Goal: Navigation & Orientation: Understand site structure

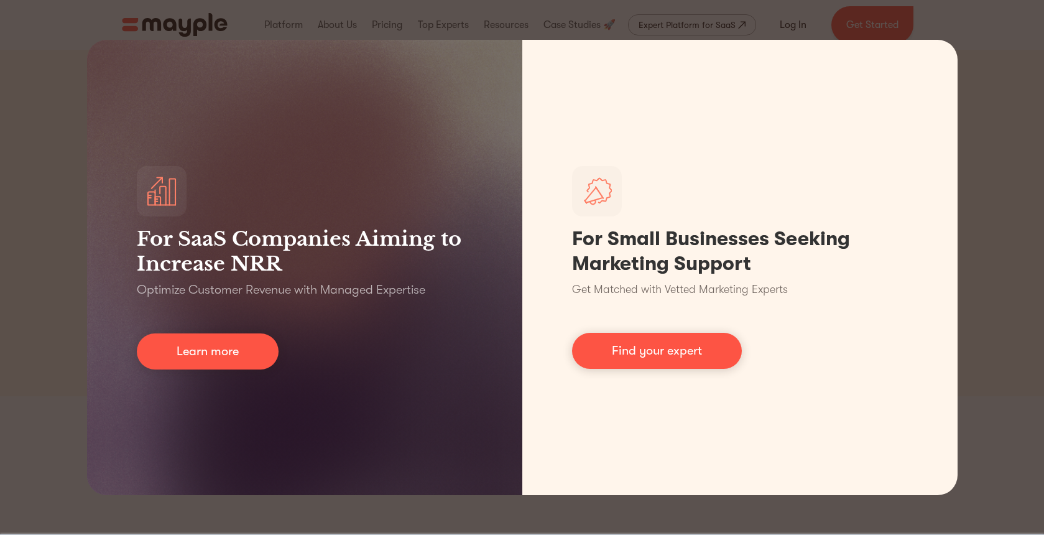
click at [950, 29] on div "For SaaS Companies Aiming to Increase NRR Optimize Customer Revenue with Manage…" at bounding box center [522, 267] width 1044 height 535
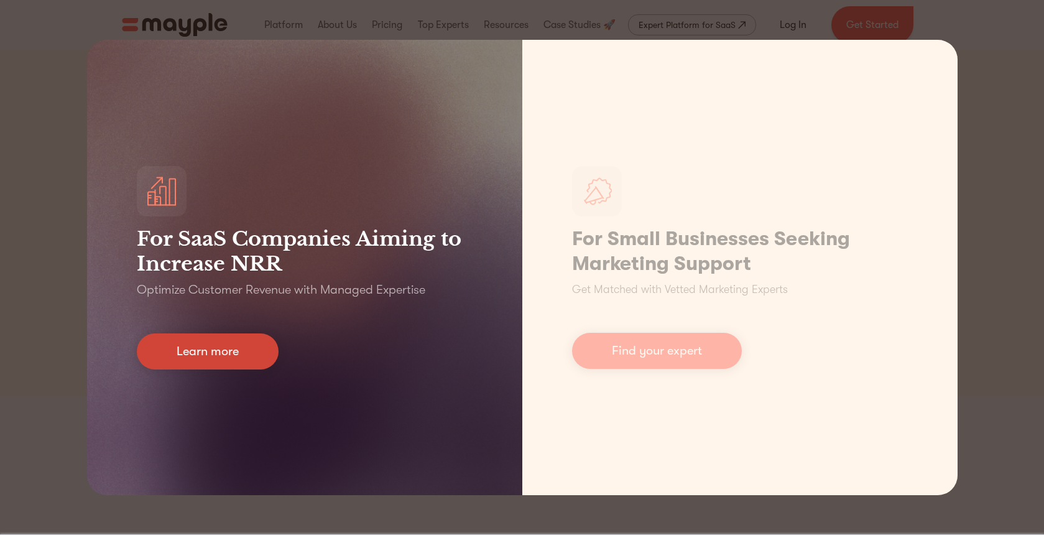
click at [218, 348] on link "Learn more" at bounding box center [208, 351] width 142 height 36
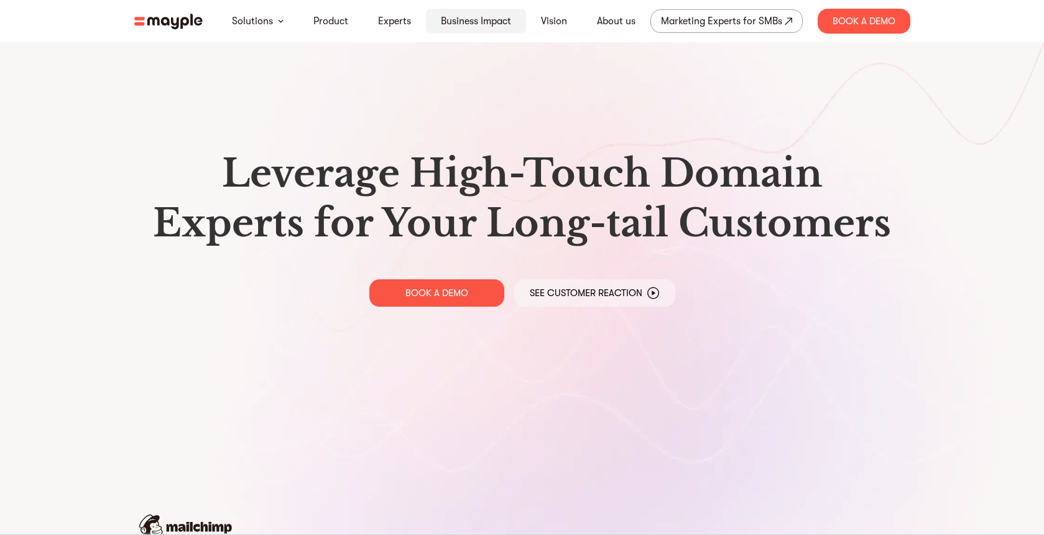
click at [458, 19] on link "Business Impact" at bounding box center [476, 21] width 70 height 15
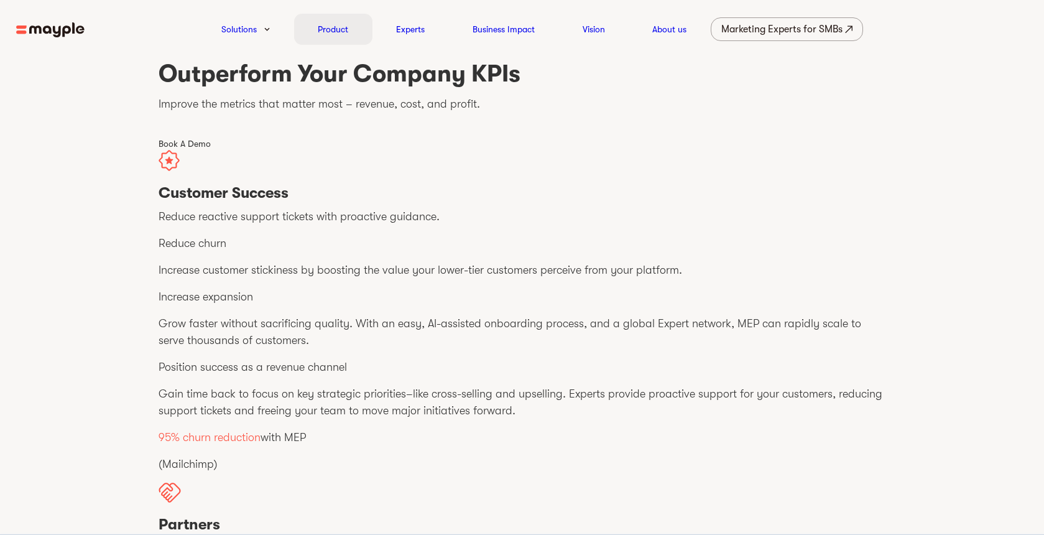
click at [331, 33] on link "Product" at bounding box center [333, 29] width 30 height 15
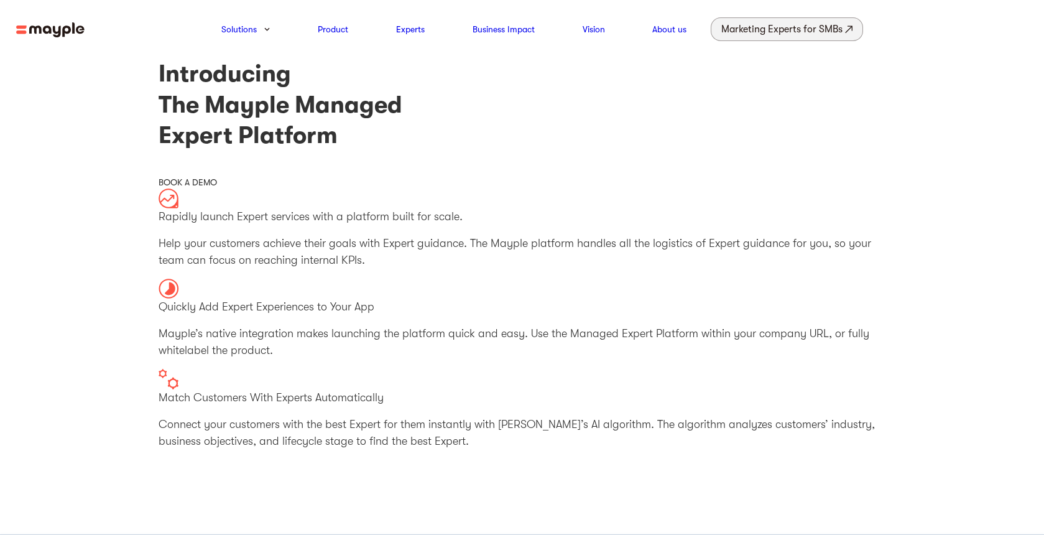
click at [766, 37] on div "Marketing Experts for SMBs" at bounding box center [781, 29] width 121 height 17
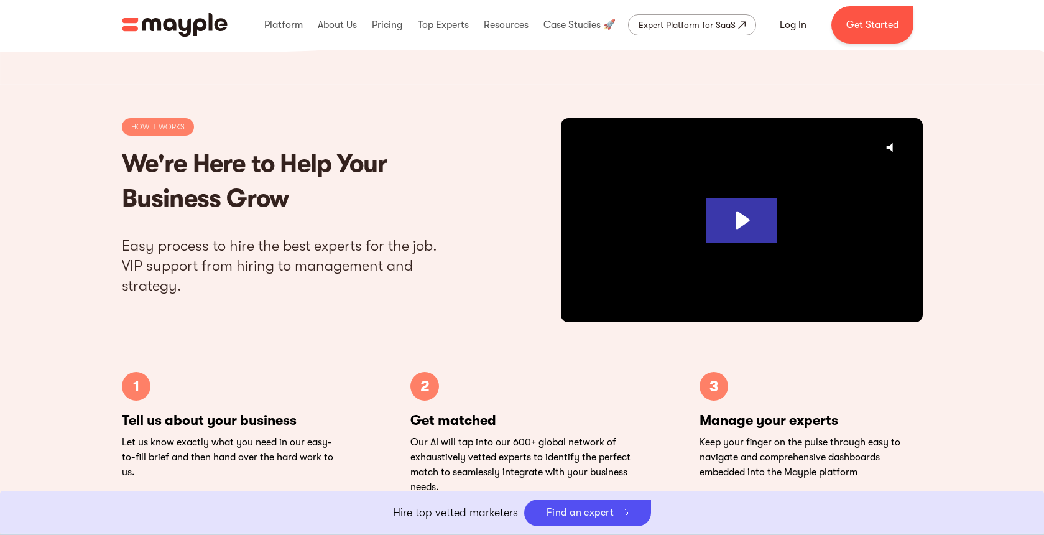
scroll to position [3663, 0]
